Goal: Browse casually

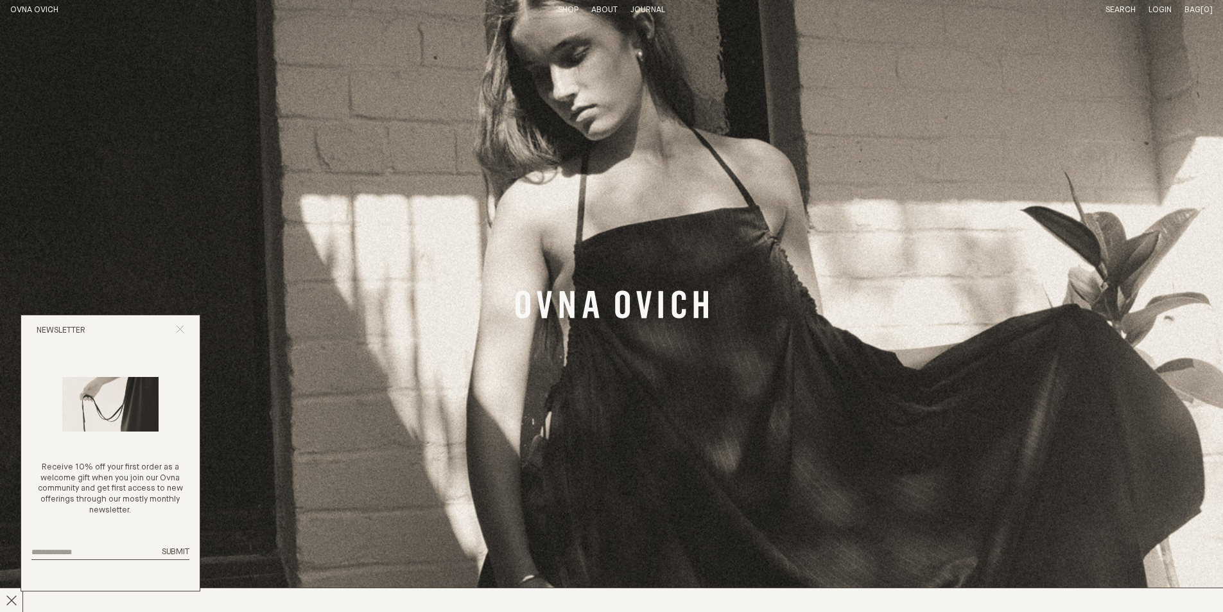
click at [178, 329] on icon "Close popup" at bounding box center [180, 329] width 8 height 8
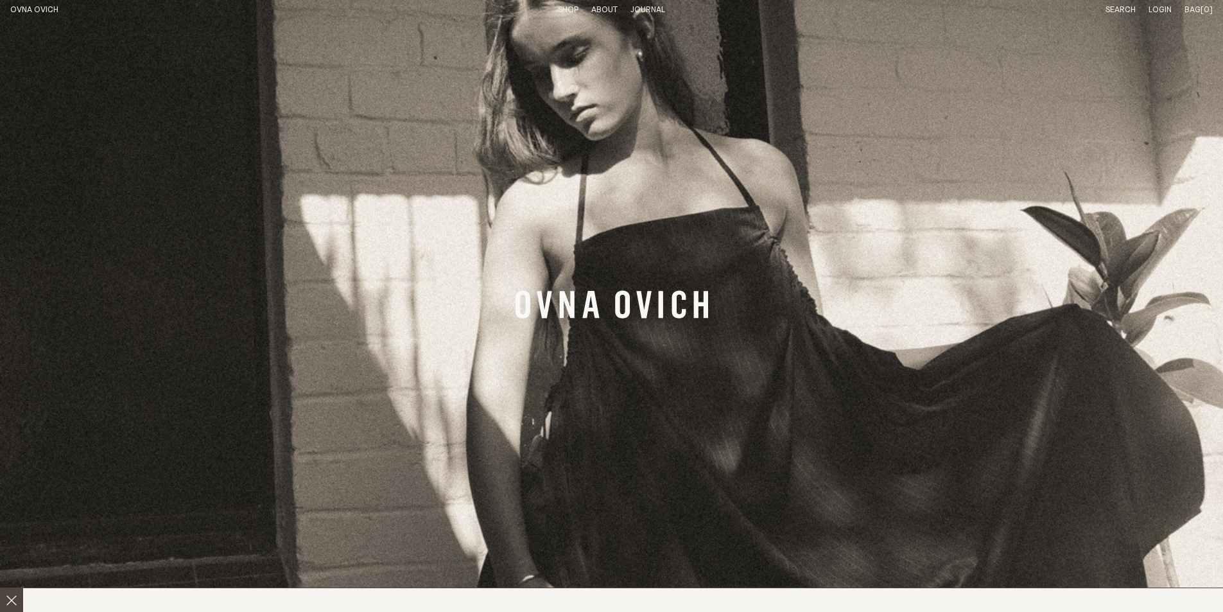
click at [4, 597] on button at bounding box center [11, 600] width 23 height 24
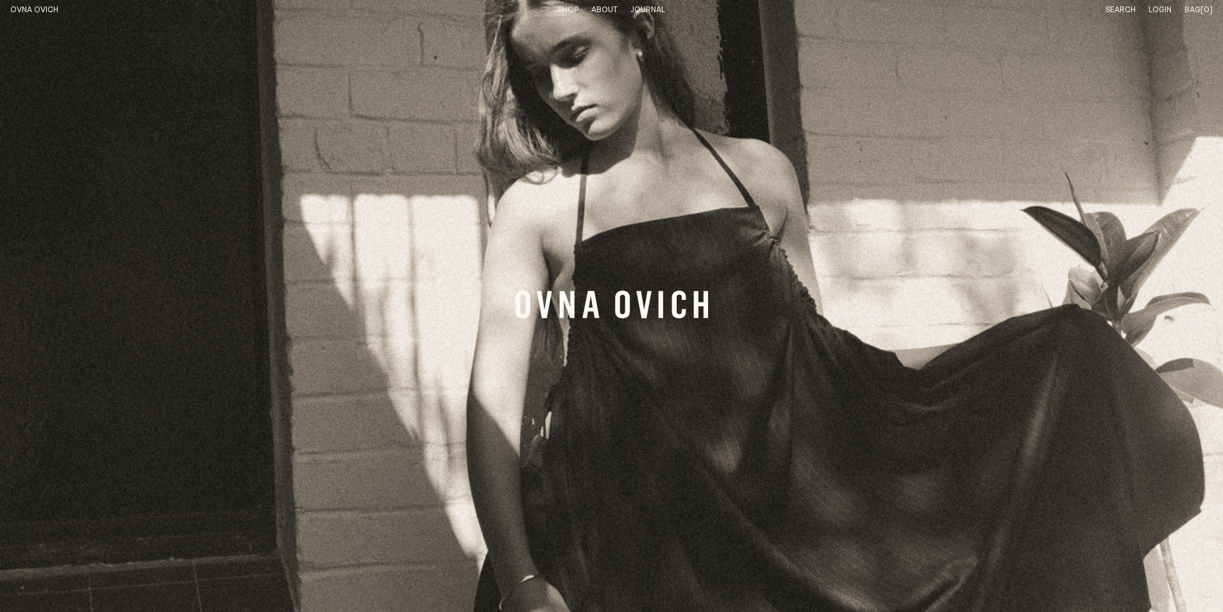
click at [571, 12] on link "Shop" at bounding box center [568, 10] width 21 height 8
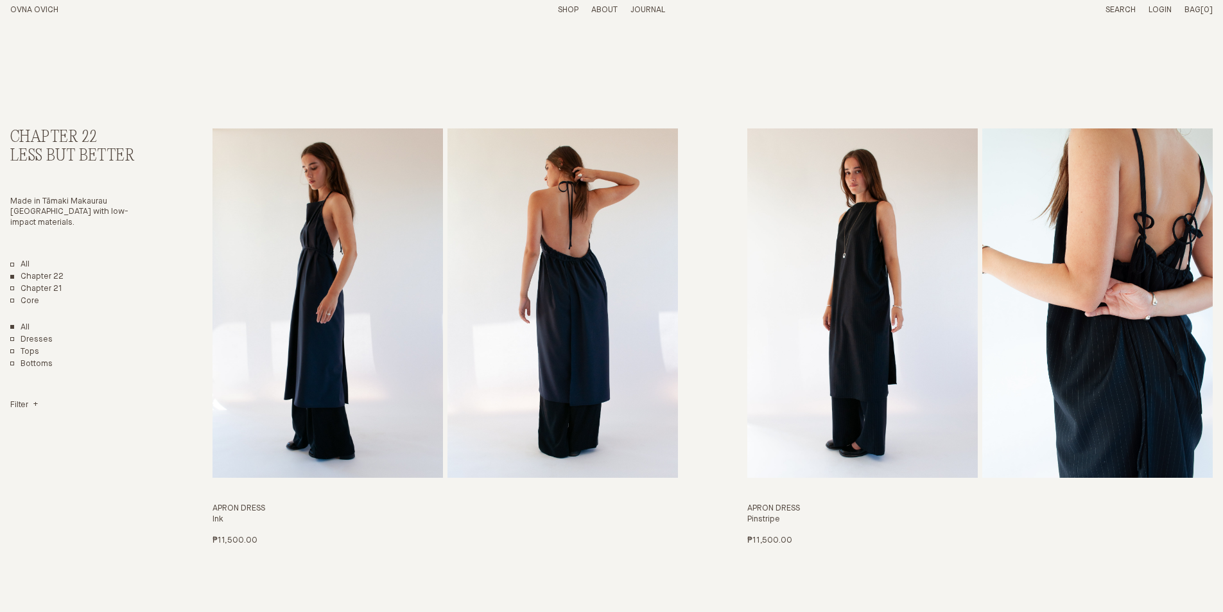
click at [605, 8] on p "About" at bounding box center [605, 10] width 26 height 11
click at [39, 14] on h1 "OVNA OVICH" at bounding box center [106, 10] width 192 height 11
click at [35, 10] on link "OVNA OVICH" at bounding box center [34, 10] width 48 height 8
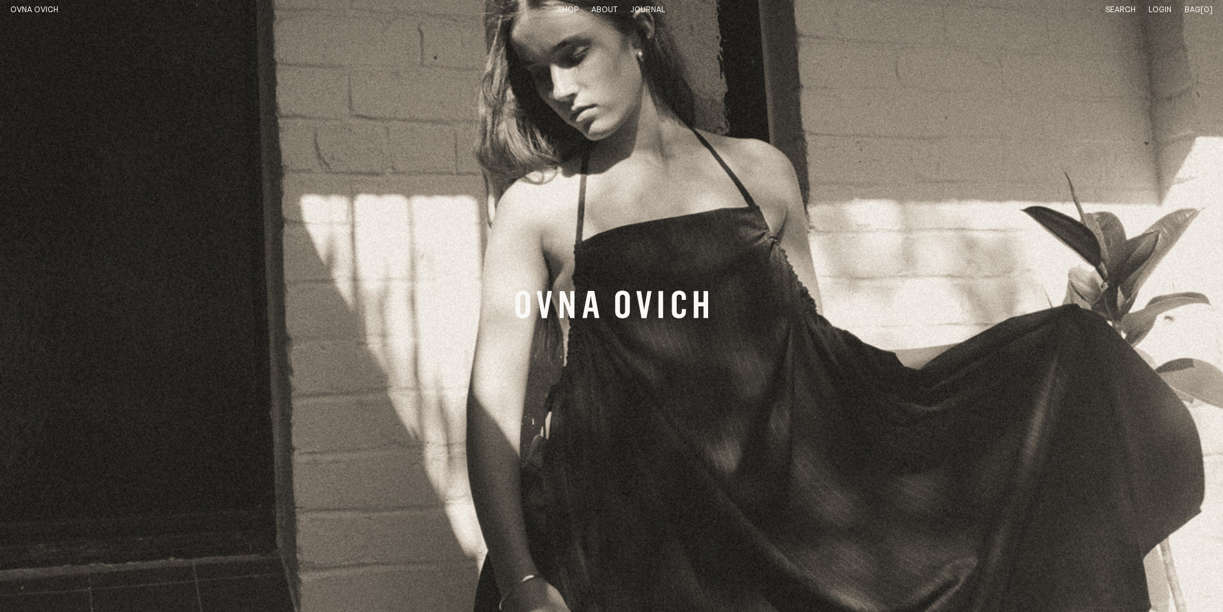
click at [570, 8] on link "Shop" at bounding box center [568, 10] width 21 height 8
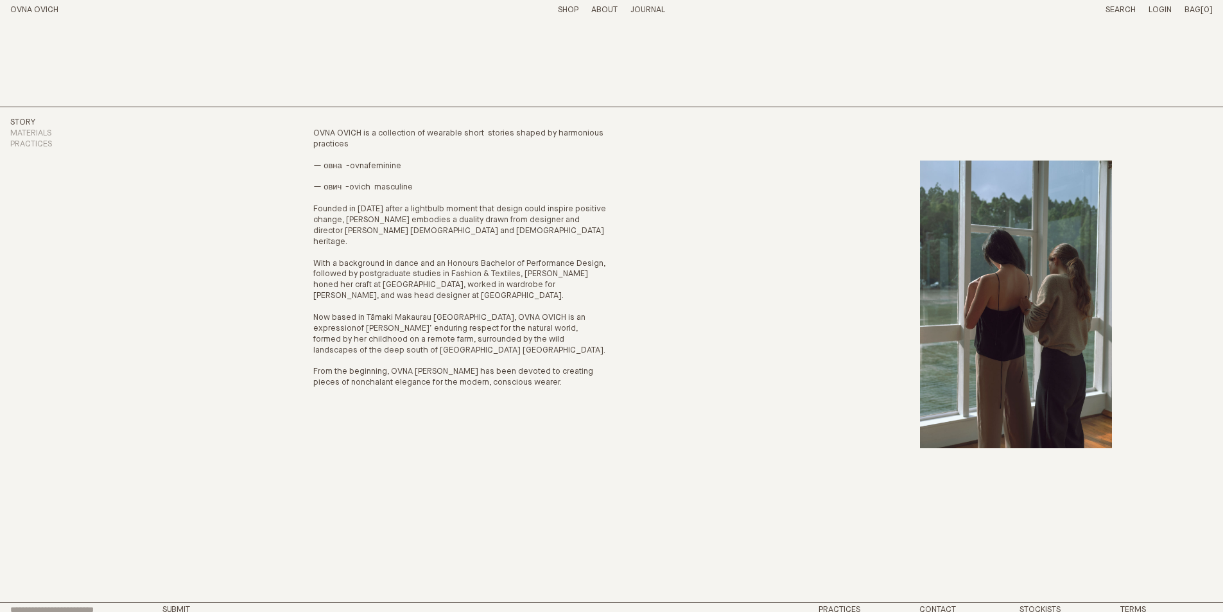
click at [571, 12] on link "Shop" at bounding box center [568, 10] width 21 height 8
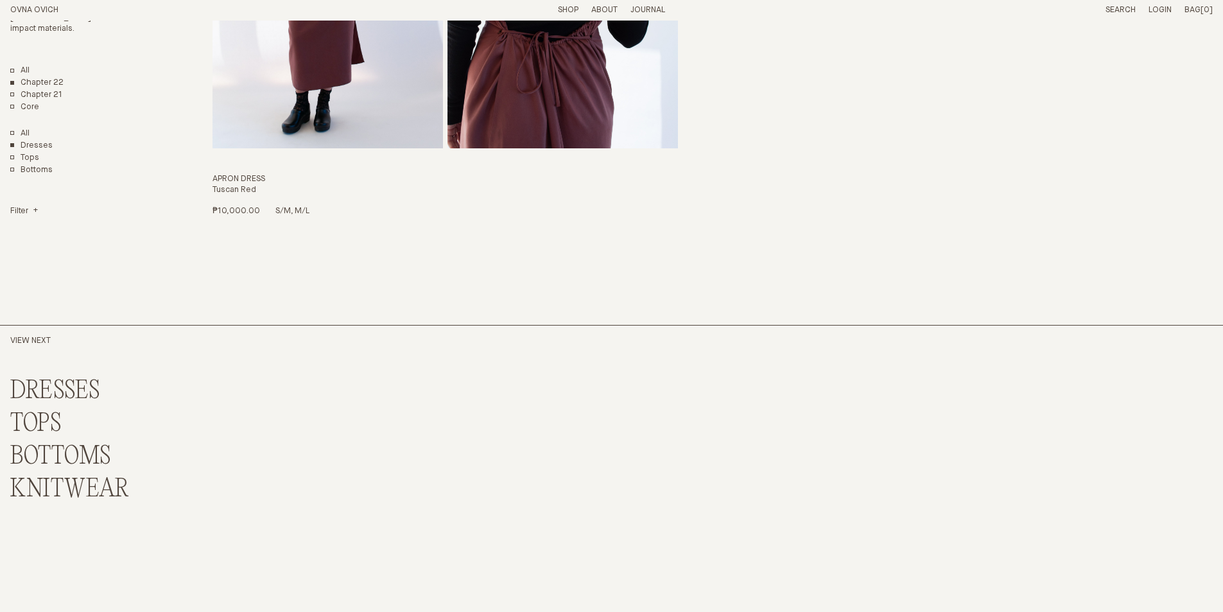
scroll to position [820, 0]
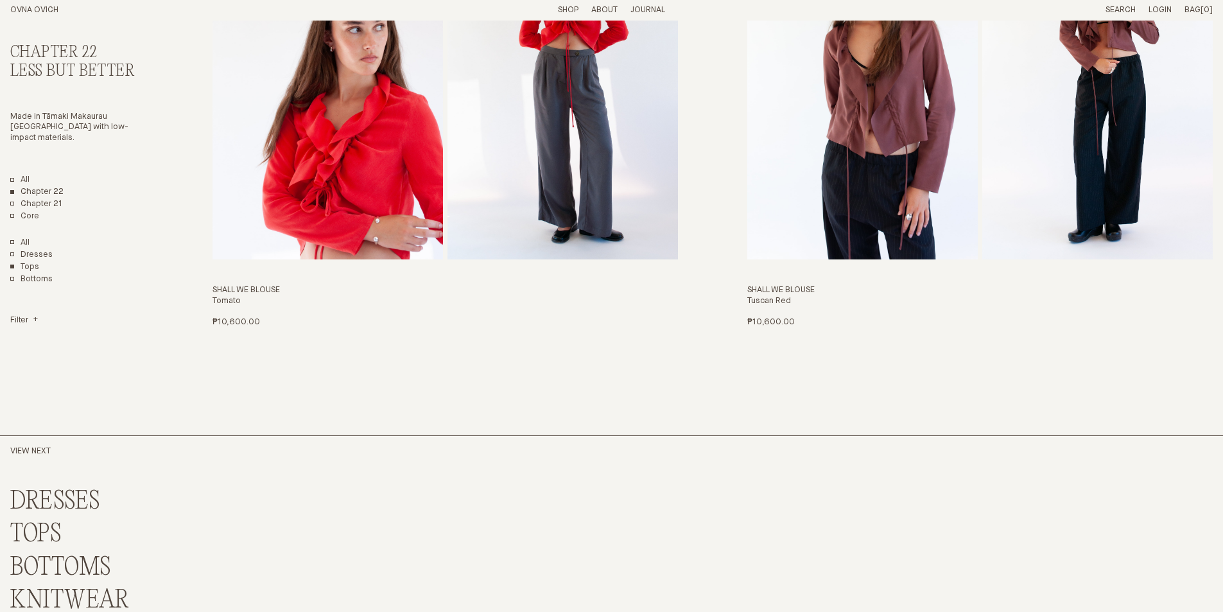
scroll to position [1246, 0]
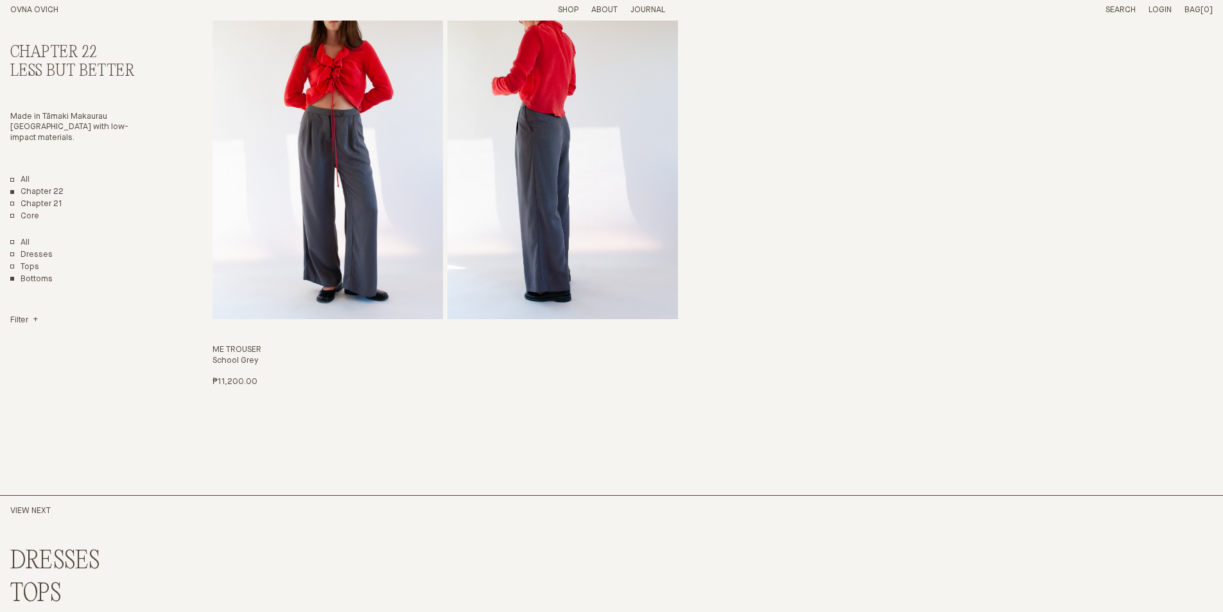
scroll to position [1137, 0]
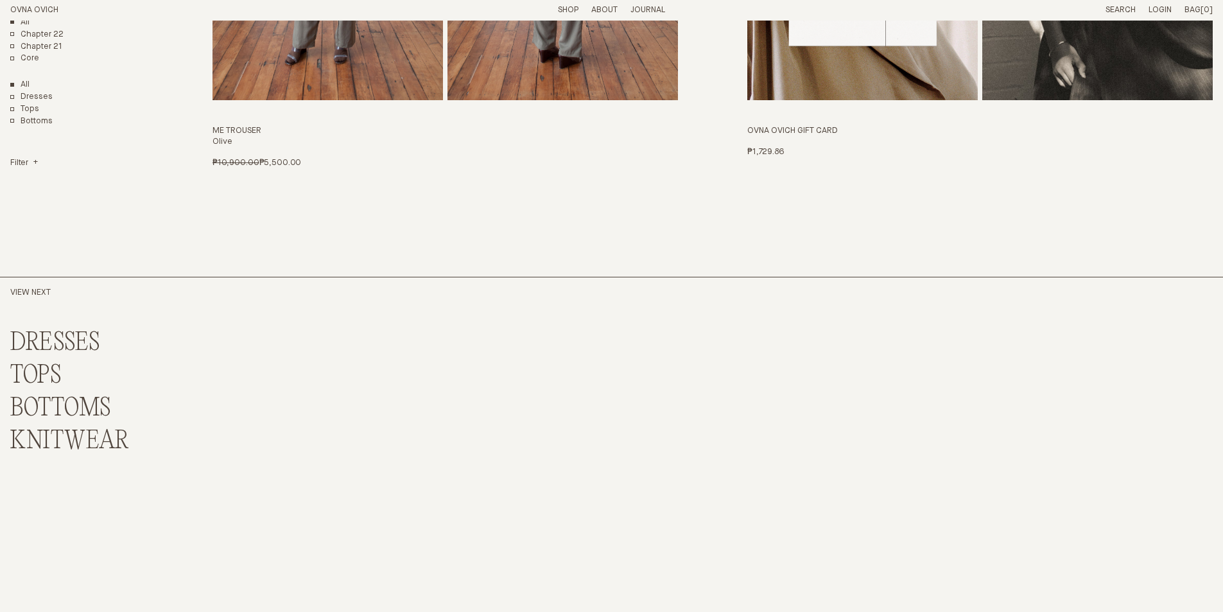
scroll to position [9210, 0]
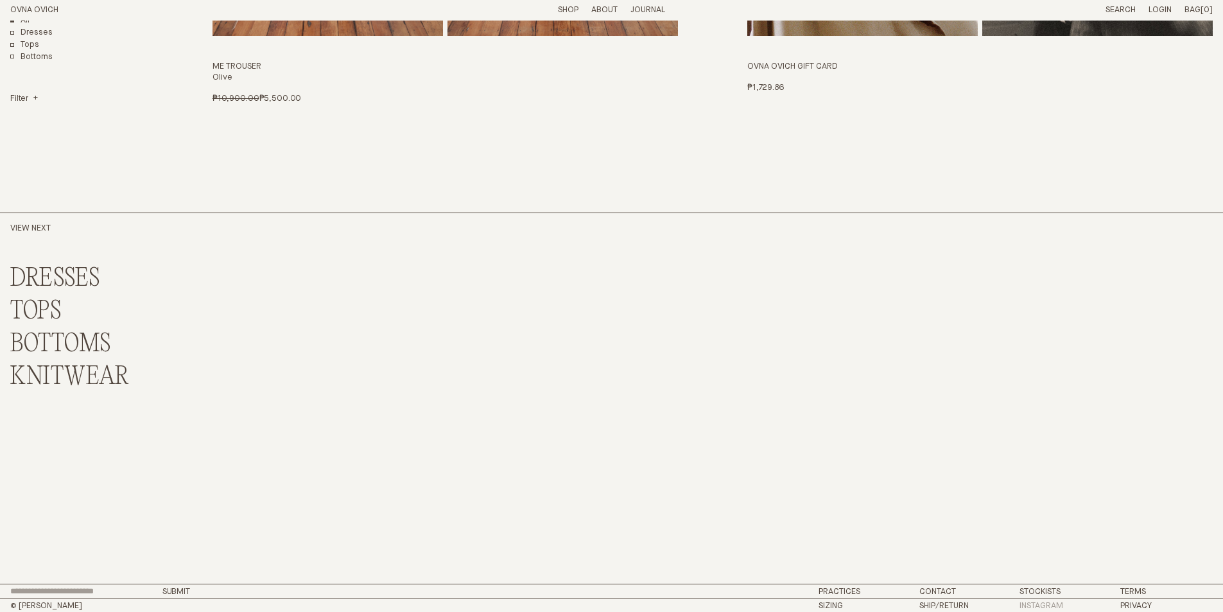
click at [1048, 602] on link "Instagram" at bounding box center [1042, 606] width 44 height 8
